Goal: Find specific page/section: Find specific page/section

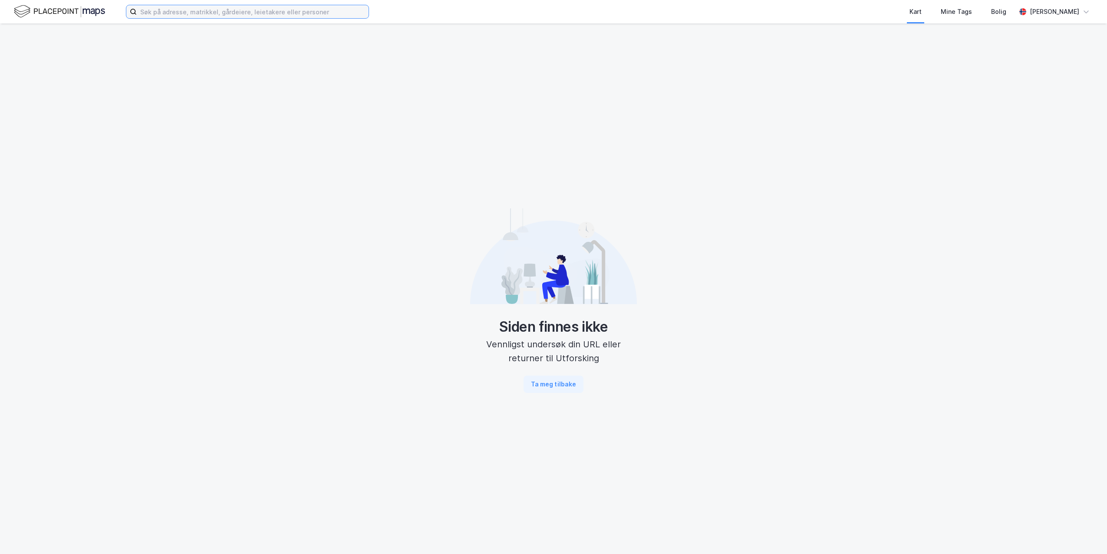
click at [157, 13] on input at bounding box center [253, 11] width 232 height 13
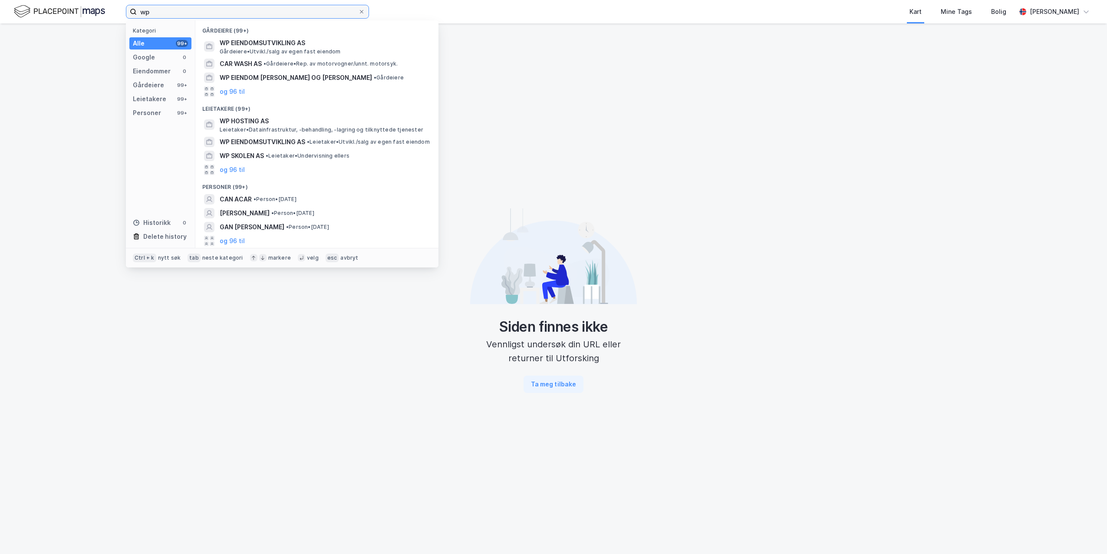
type input "w"
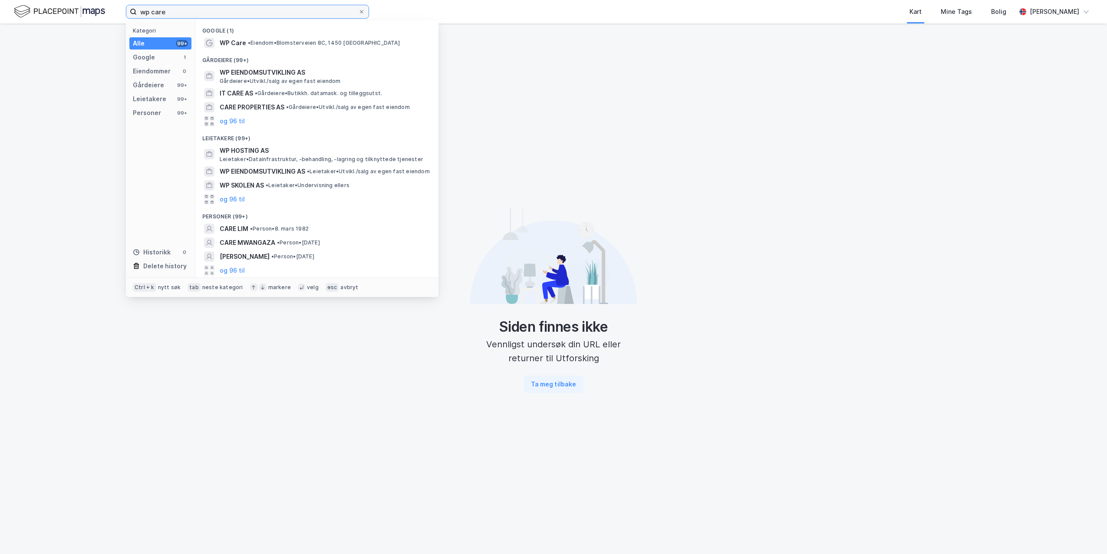
click at [236, 14] on input "wp care" at bounding box center [247, 11] width 221 height 13
drag, startPoint x: 224, startPoint y: 13, endPoint x: 69, endPoint y: 12, distance: 155.0
click at [69, 12] on div "wp care Kategori Alle 99+ Google 1 Eiendommer 0 Gårdeiere 99+ Leietakere 99+ Pe…" at bounding box center [553, 11] width 1107 height 23
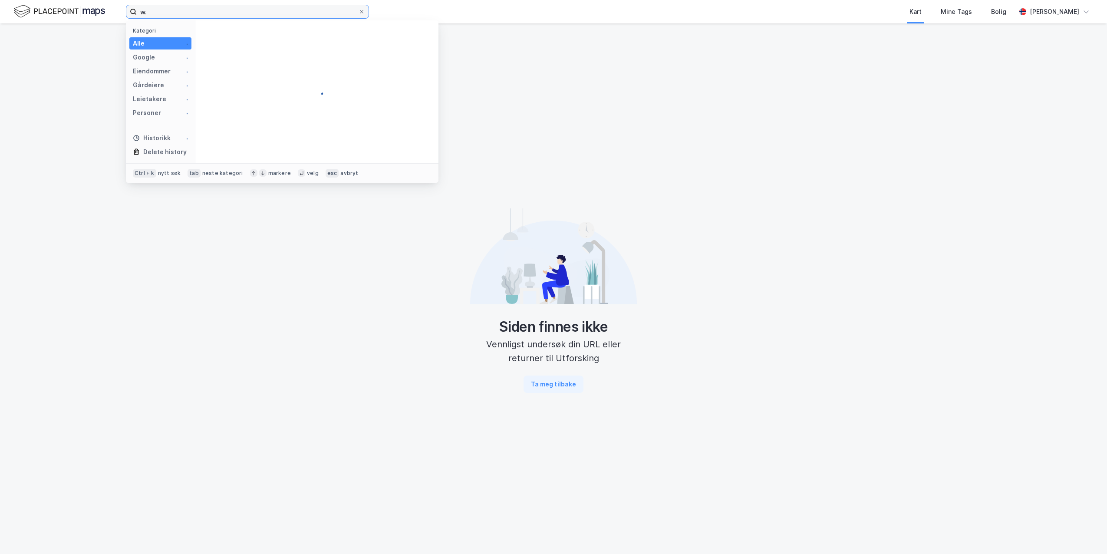
type input "w"
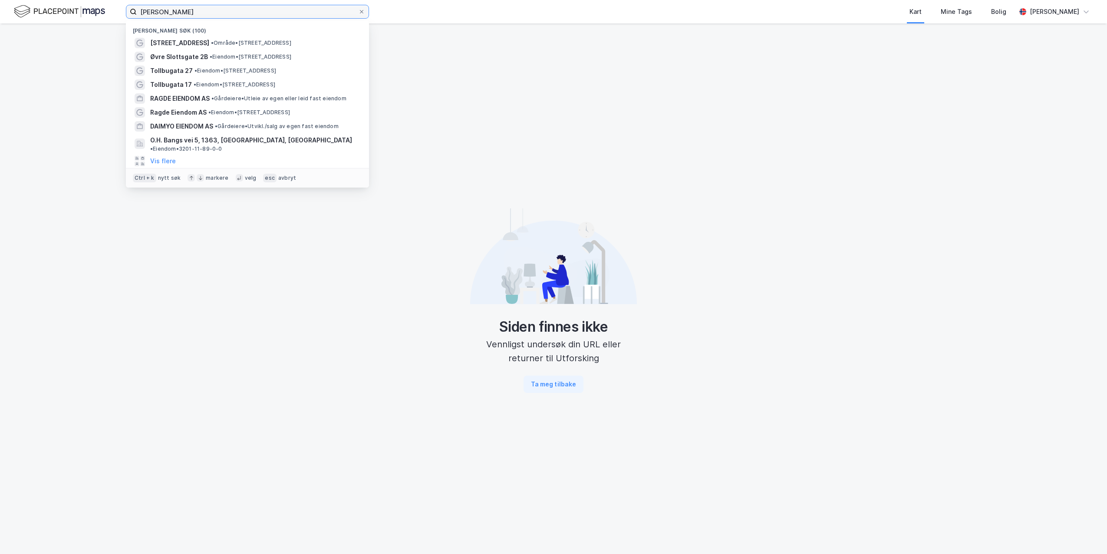
type input "[PERSON_NAME]"
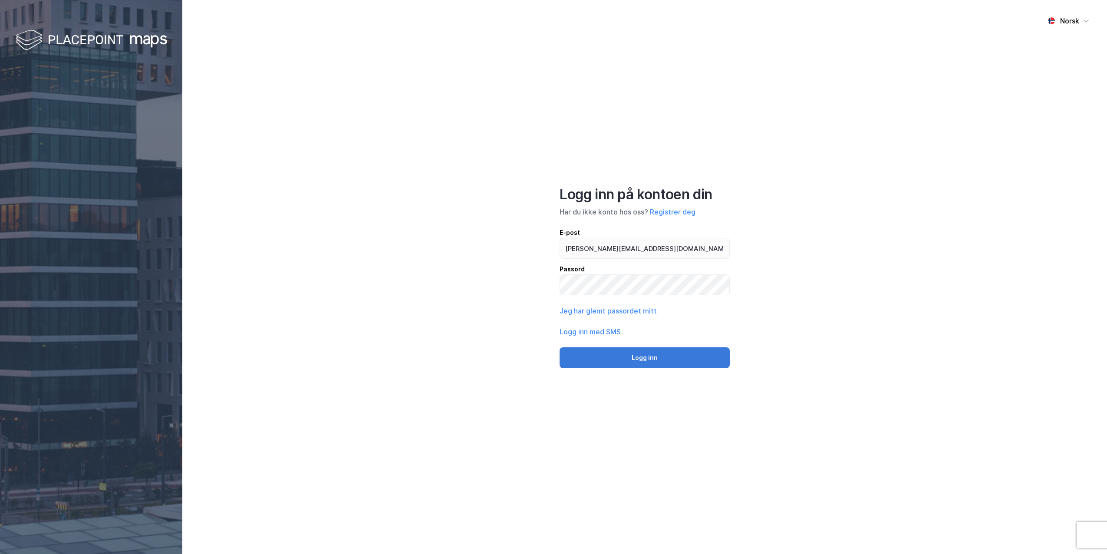
click at [597, 355] on button "Logg inn" at bounding box center [645, 357] width 170 height 21
